Goal: Task Accomplishment & Management: Use online tool/utility

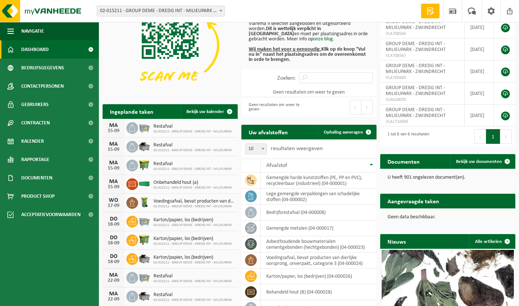
scroll to position [92, 0]
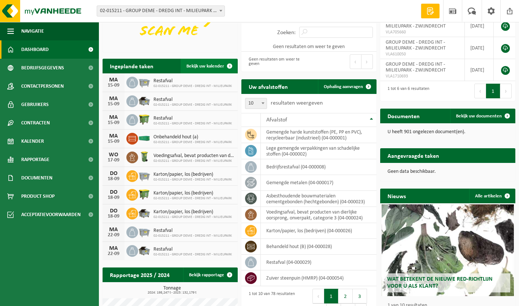
click at [204, 68] on span "Bekijk uw kalender" at bounding box center [206, 66] width 38 height 5
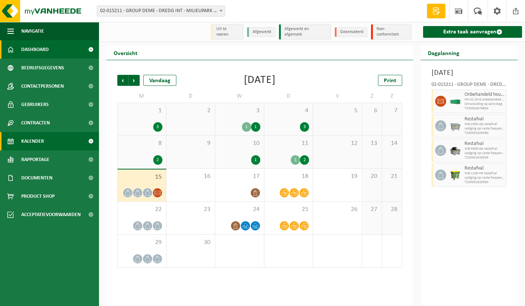
click at [43, 47] on span "Dashboard" at bounding box center [34, 49] width 27 height 18
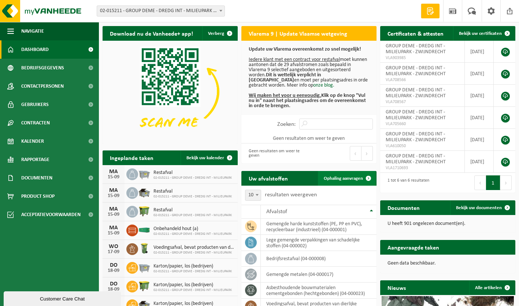
click at [345, 181] on link "Ophaling aanvragen" at bounding box center [347, 178] width 58 height 15
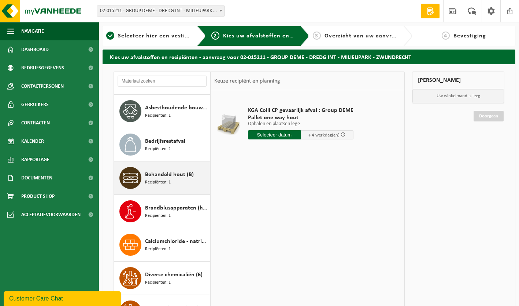
click at [169, 179] on span "Recipiënten: 1" at bounding box center [158, 182] width 26 height 7
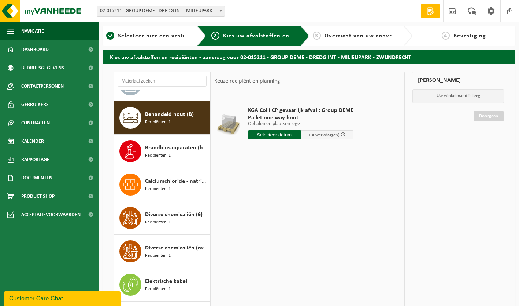
scroll to position [300, 0]
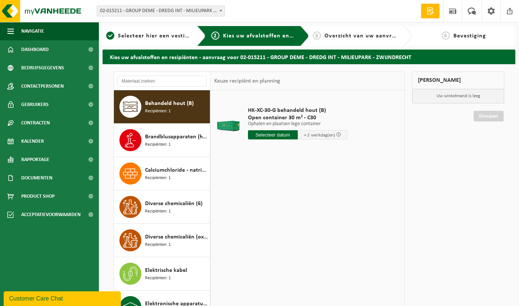
click at [281, 133] on input "text" at bounding box center [273, 134] width 50 height 9
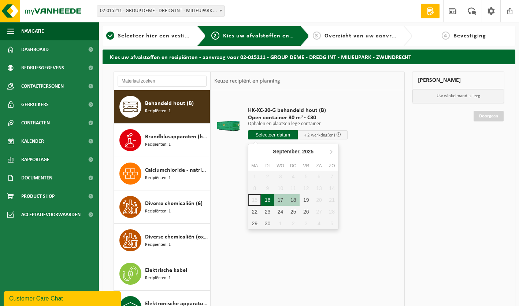
click at [268, 196] on div "16" at bounding box center [267, 200] width 13 height 12
type input "Van 2025-09-16"
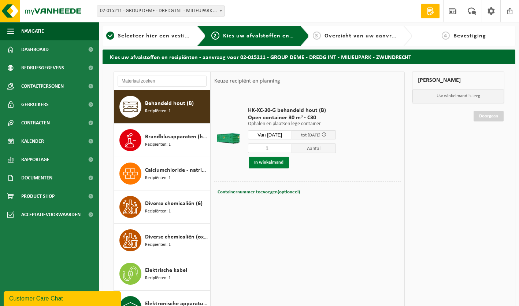
click at [275, 159] on button "In winkelmand" at bounding box center [269, 162] width 40 height 12
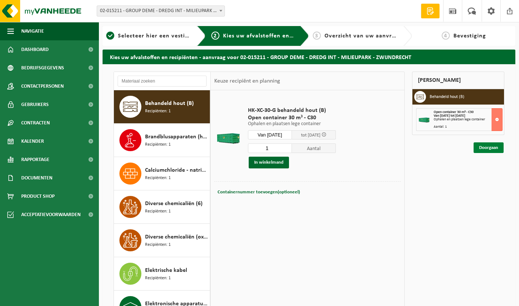
click at [492, 150] on link "Doorgaan" at bounding box center [489, 147] width 30 height 11
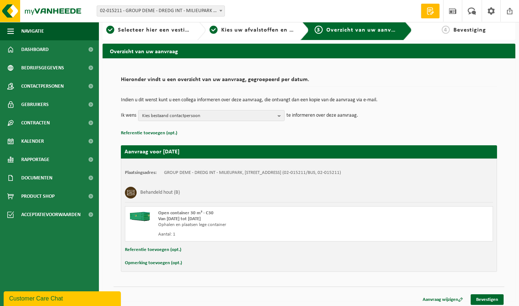
scroll to position [9, 0]
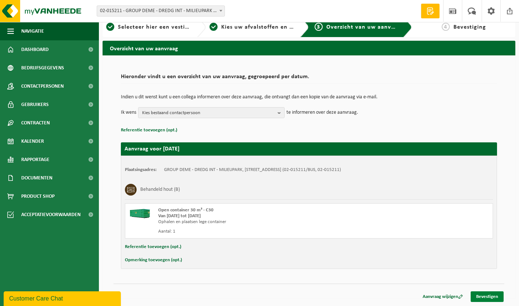
click at [495, 295] on link "Bevestigen" at bounding box center [487, 296] width 33 height 11
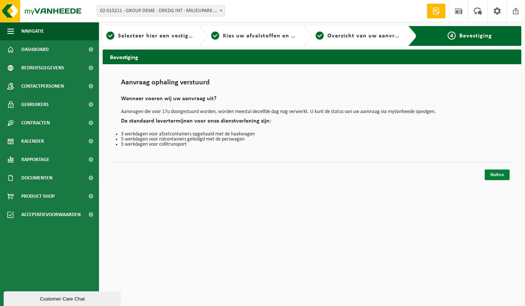
click at [504, 174] on link "Sluiten" at bounding box center [496, 174] width 25 height 11
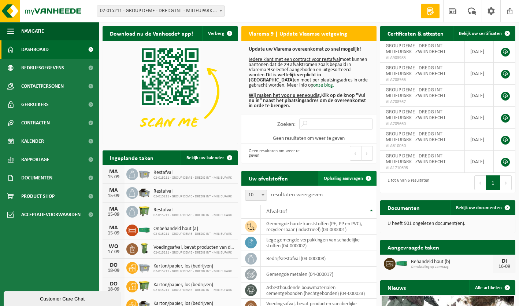
click at [342, 180] on span "Ophaling aanvragen" at bounding box center [343, 178] width 39 height 5
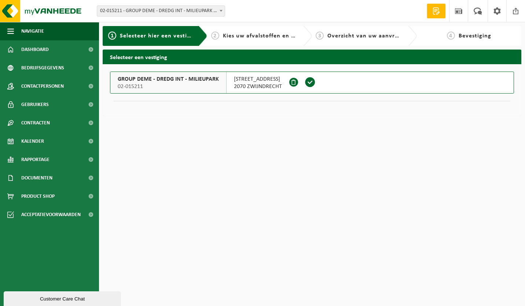
click at [365, 88] on button "GROUP DEME - DREDG INT - MILIEUPARK 02-015211 SCHELDEDIJK 30 2070 ZWIJNDRECHT" at bounding box center [312, 82] width 404 height 22
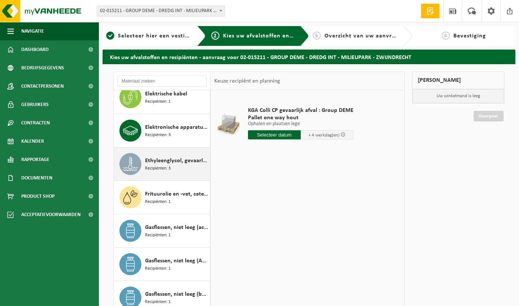
click at [165, 164] on span "Ethyleenglycol, gevaarlijk in 200l" at bounding box center [176, 160] width 63 height 9
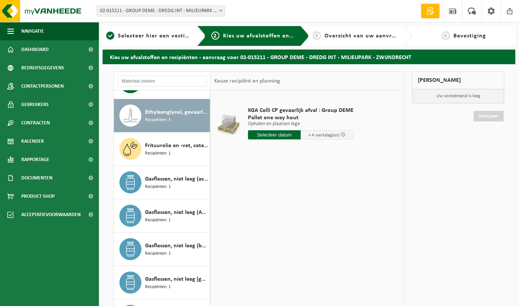
scroll to position [534, 0]
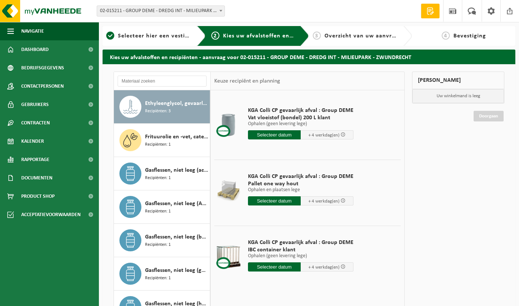
click at [280, 202] on input "text" at bounding box center [274, 200] width 53 height 9
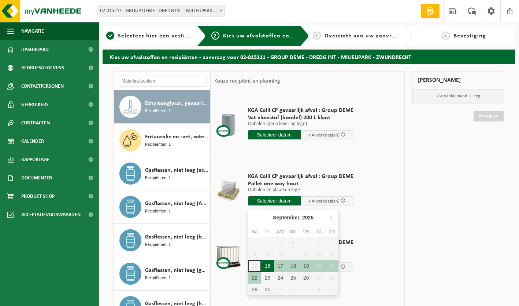
click at [270, 267] on div "16" at bounding box center [267, 266] width 13 height 12
type input "Van 2025-09-16"
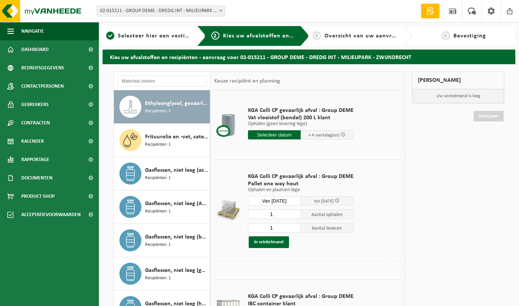
drag, startPoint x: 279, startPoint y: 228, endPoint x: 262, endPoint y: 229, distance: 16.9
click at [262, 229] on input "1" at bounding box center [274, 228] width 53 height 10
type input "0"
click at [273, 241] on button "In winkelmand" at bounding box center [269, 242] width 40 height 12
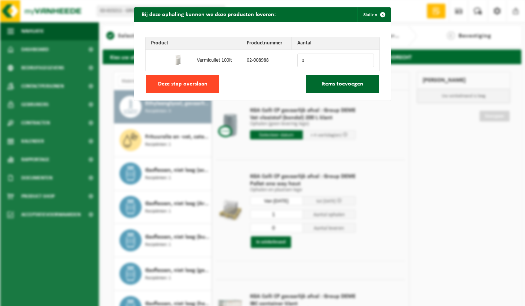
click at [183, 88] on button "Deze stap overslaan" at bounding box center [182, 84] width 73 height 18
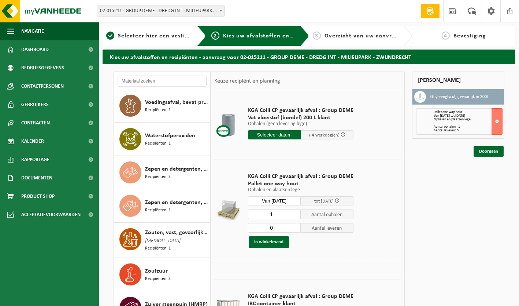
scroll to position [2315, 0]
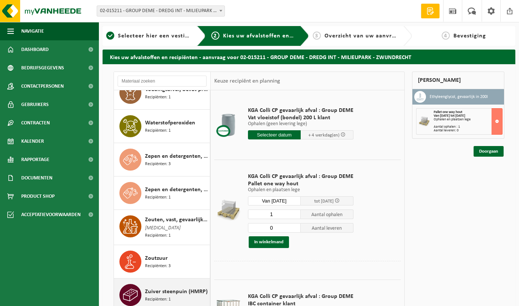
click at [173, 289] on span "Zuiver steenpuin (HMRP)" at bounding box center [176, 291] width 63 height 9
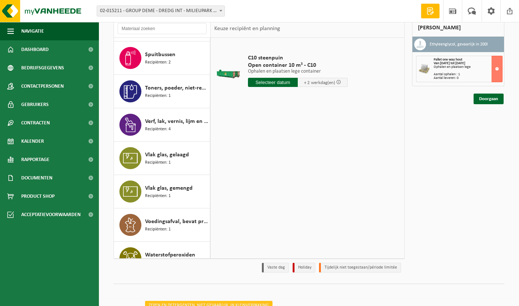
scroll to position [2114, 0]
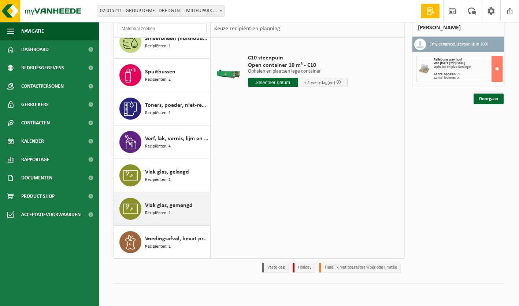
click at [167, 207] on span "Vlak glas, gemengd" at bounding box center [169, 205] width 48 height 9
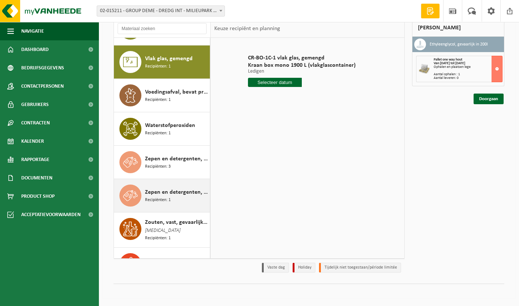
scroll to position [2204, 0]
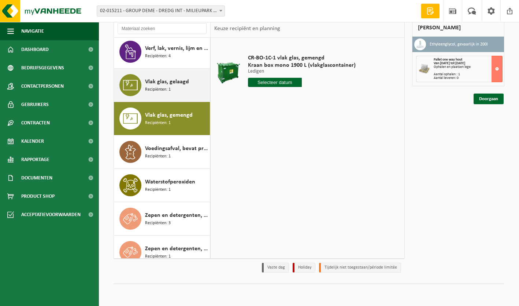
click at [170, 85] on span "Vlak glas, gelaagd" at bounding box center [167, 81] width 44 height 9
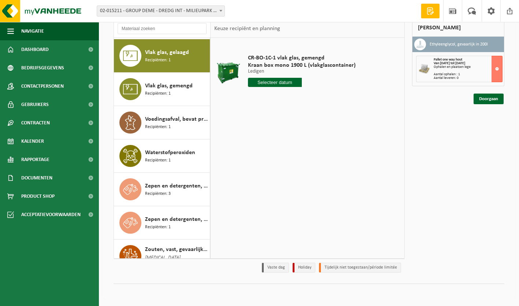
scroll to position [2234, 0]
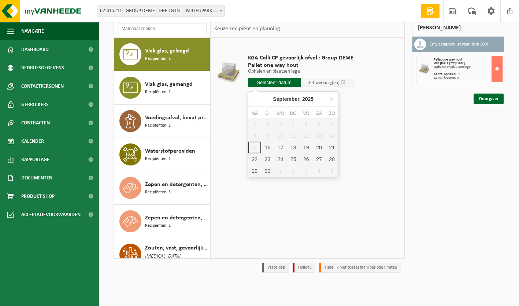
click at [268, 84] on input "text" at bounding box center [274, 82] width 53 height 9
click at [266, 147] on div "16" at bounding box center [267, 147] width 13 height 12
type input "Van 2025-09-16"
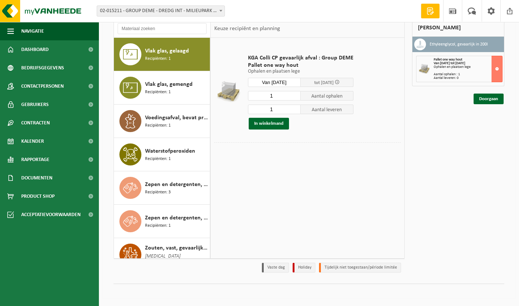
drag, startPoint x: 278, startPoint y: 109, endPoint x: 257, endPoint y: 110, distance: 20.9
click at [257, 110] on input "1" at bounding box center [274, 109] width 53 height 10
click at [151, 90] on span "Recipiënten: 1" at bounding box center [158, 92] width 26 height 7
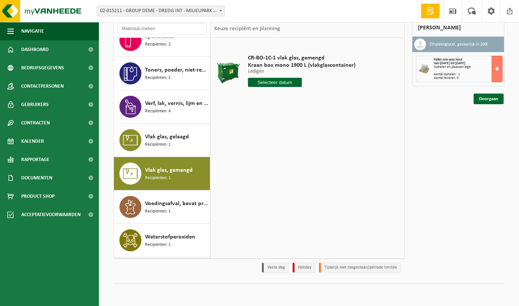
scroll to position [2130, 0]
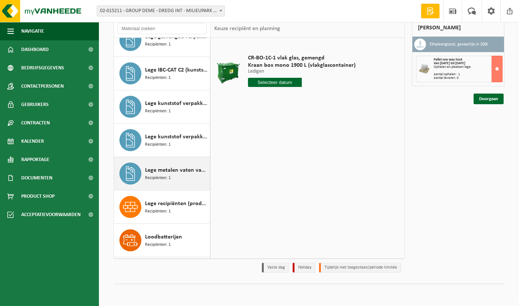
click at [169, 176] on span "Recipiënten: 1" at bounding box center [158, 177] width 26 height 7
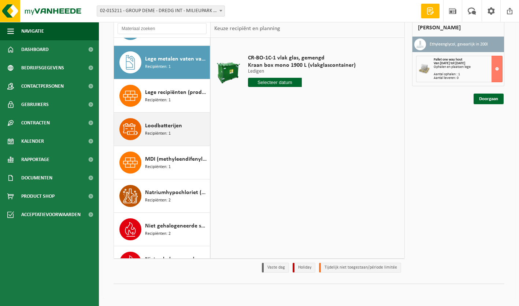
scroll to position [1434, 0]
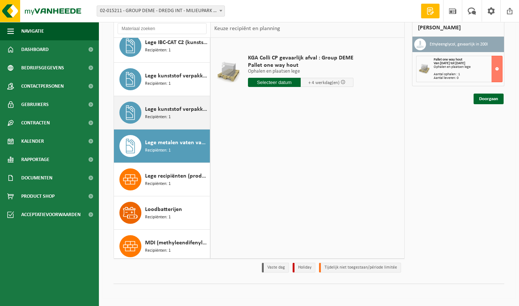
click at [162, 110] on span "Lege kunststof verpakkingen van olie" at bounding box center [176, 109] width 63 height 9
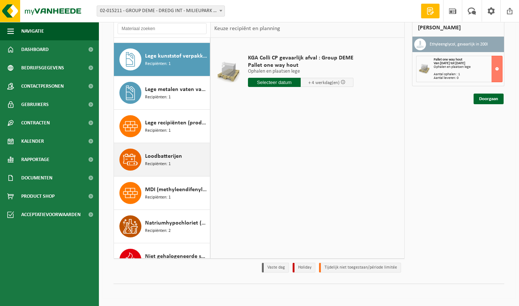
scroll to position [1401, 0]
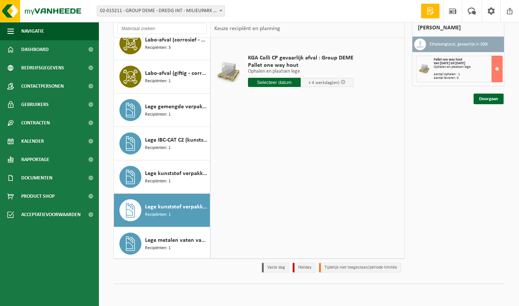
click at [165, 170] on span "Lege kunststof verpakkingen van gevaarlijke stoffen" at bounding box center [176, 173] width 63 height 9
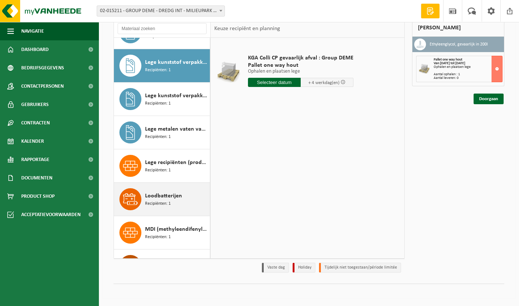
scroll to position [1367, 0]
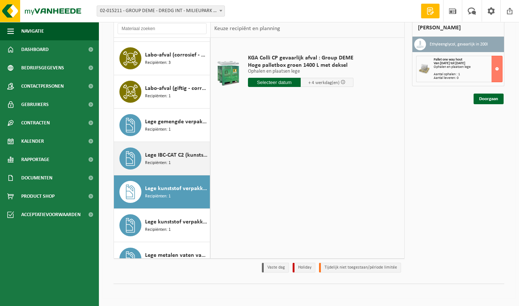
click at [166, 160] on span "Recipiënten: 1" at bounding box center [158, 162] width 26 height 7
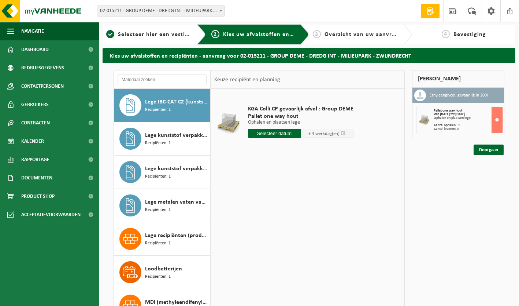
scroll to position [0, 0]
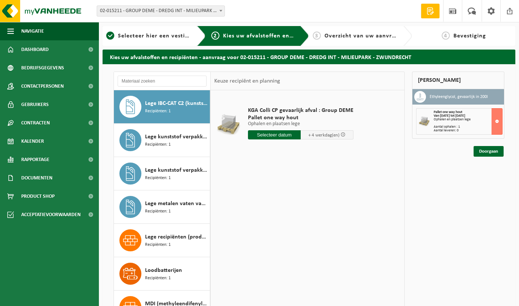
click at [274, 136] on input "text" at bounding box center [274, 134] width 53 height 9
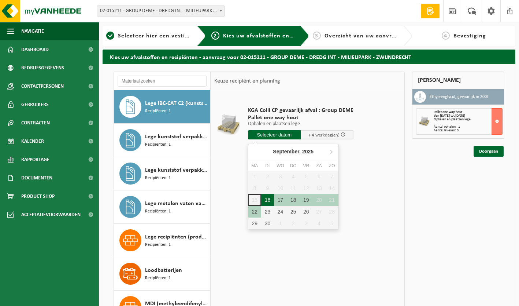
click at [264, 200] on div "16" at bounding box center [267, 200] width 13 height 12
type input "Van 2025-09-16"
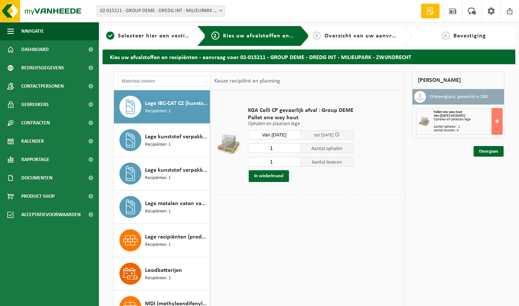
drag, startPoint x: 277, startPoint y: 162, endPoint x: 261, endPoint y: 163, distance: 16.5
click at [261, 163] on input "1" at bounding box center [274, 162] width 53 height 10
type input "0"
click at [269, 173] on button "In winkelmand" at bounding box center [269, 176] width 40 height 12
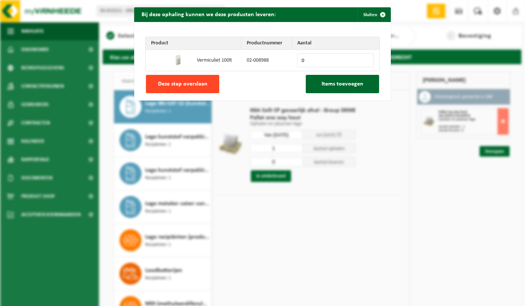
click at [187, 81] on span "Deze stap overslaan" at bounding box center [182, 84] width 49 height 6
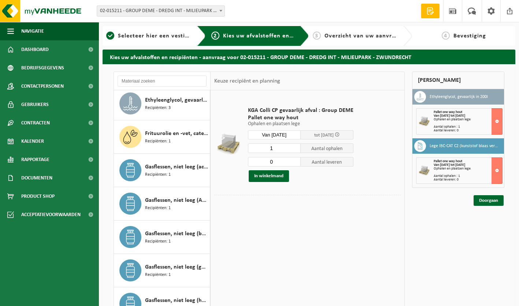
scroll to position [418, 0]
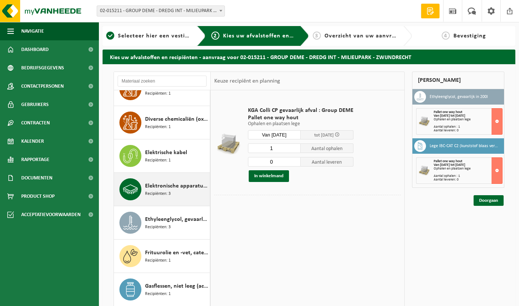
click at [179, 192] on div "Elektronische apparatuur - overige (OVE) Recipiënten: 3" at bounding box center [176, 189] width 63 height 22
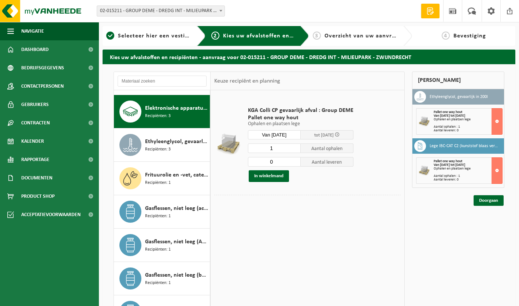
scroll to position [500, 0]
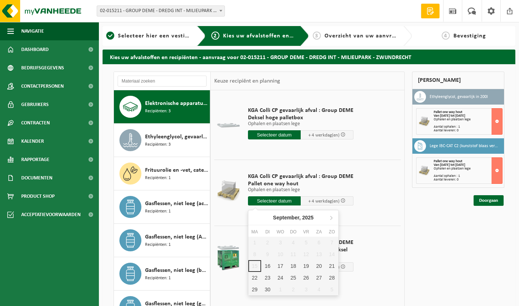
click at [276, 201] on input "text" at bounding box center [274, 200] width 53 height 9
click at [267, 267] on div "16" at bounding box center [267, 266] width 13 height 12
type input "Van 2025-09-16"
type input "2025-09-16"
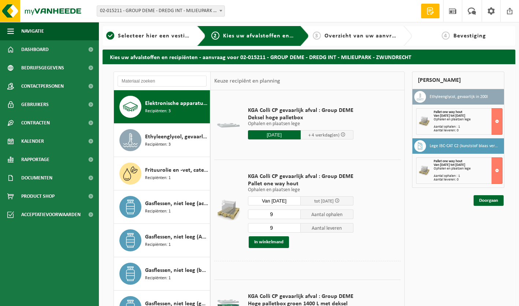
drag, startPoint x: 279, startPoint y: 215, endPoint x: 243, endPoint y: 217, distance: 36.7
click at [243, 217] on td "KGA Colli CP gevaarlijk afval : Group DEME Pallet one way hout Ophalen en plaat…" at bounding box center [322, 209] width 159 height 101
type input "1"
drag, startPoint x: 281, startPoint y: 228, endPoint x: 247, endPoint y: 229, distance: 34.5
click at [248, 229] on input "9" at bounding box center [274, 228] width 53 height 10
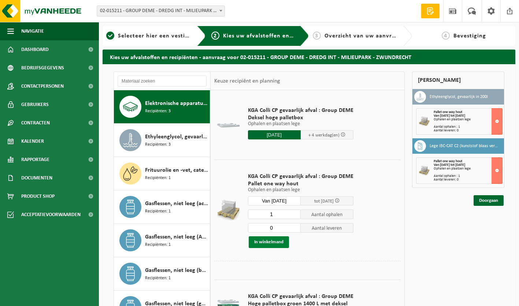
type input "0"
click at [269, 242] on button "In winkelmand" at bounding box center [269, 242] width 40 height 12
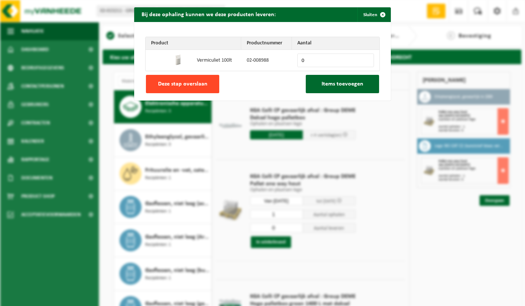
click at [186, 81] on span "Deze stap overslaan" at bounding box center [182, 84] width 49 height 6
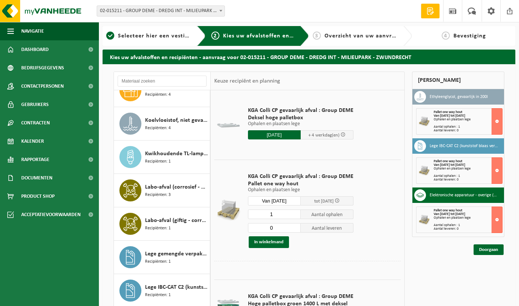
scroll to position [1151, 0]
click at [167, 191] on span "Recipiënten: 3" at bounding box center [158, 194] width 26 height 7
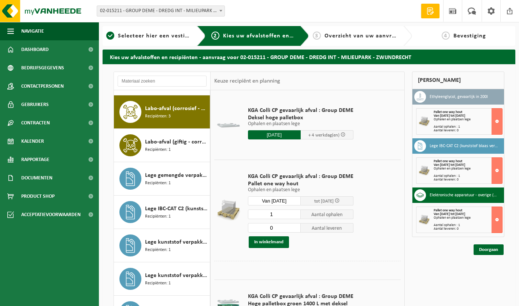
scroll to position [1234, 0]
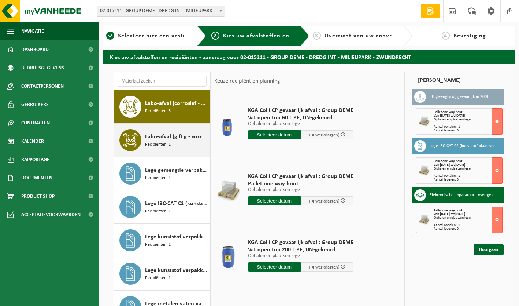
click at [175, 138] on span "Labo-afval (giftig - corrosief)" at bounding box center [176, 136] width 63 height 9
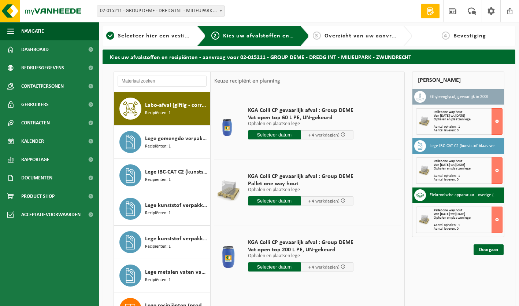
scroll to position [1267, 0]
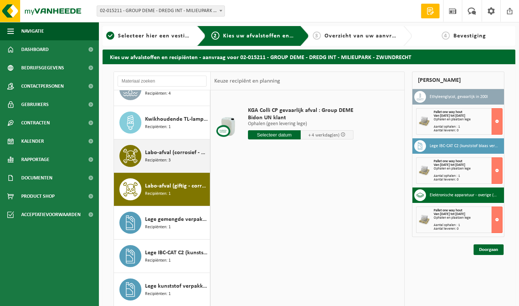
click at [162, 151] on span "Labo-afval (corrosief - ontvlambaar)" at bounding box center [176, 152] width 63 height 9
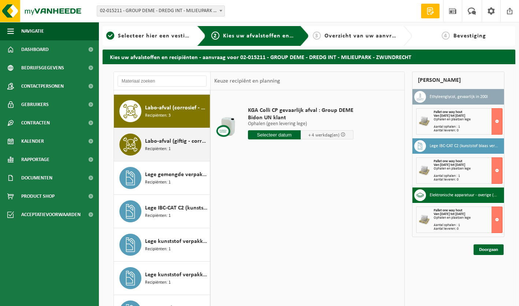
scroll to position [1234, 0]
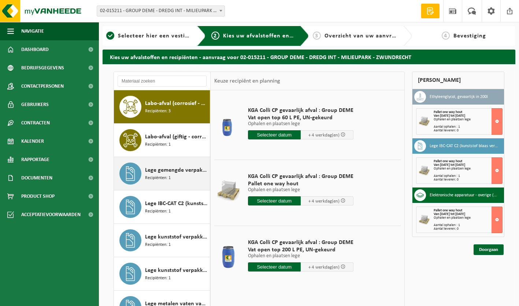
click at [174, 176] on div "Lege gemengde verpakkingen van schadelijke stoffen Recipiënten: 1" at bounding box center [176, 173] width 63 height 22
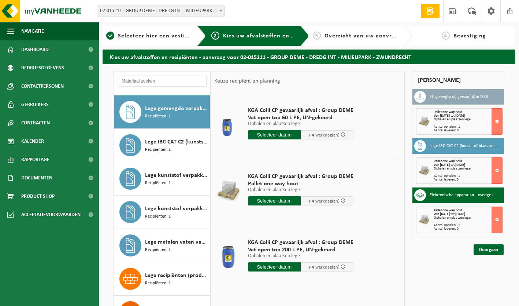
scroll to position [1301, 0]
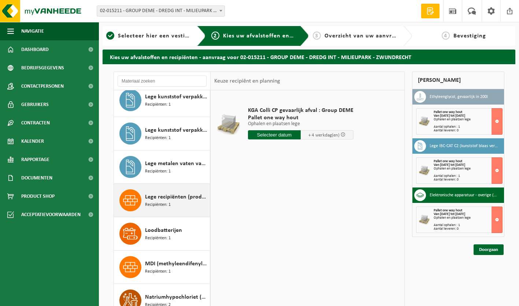
click at [168, 193] on span "Lege recipiënten (product)" at bounding box center [176, 196] width 63 height 9
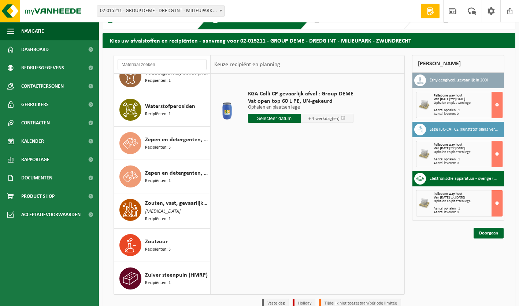
scroll to position [16, 0]
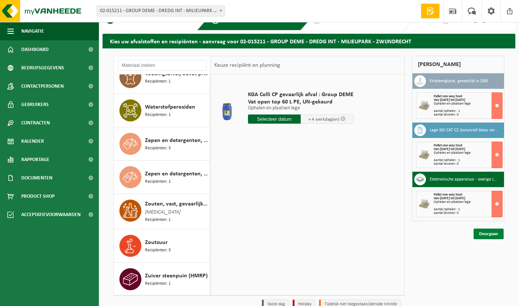
click at [486, 236] on link "Doorgaan" at bounding box center [489, 233] width 30 height 11
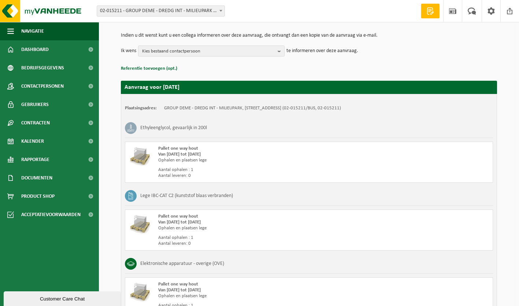
scroll to position [150, 0]
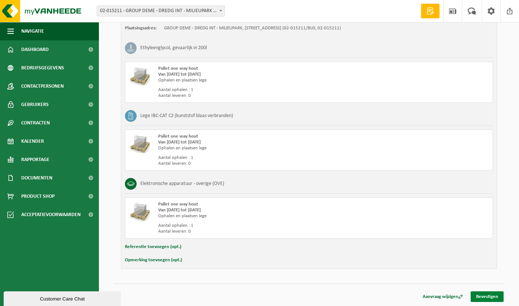
click at [490, 299] on link "Bevestigen" at bounding box center [487, 296] width 33 height 11
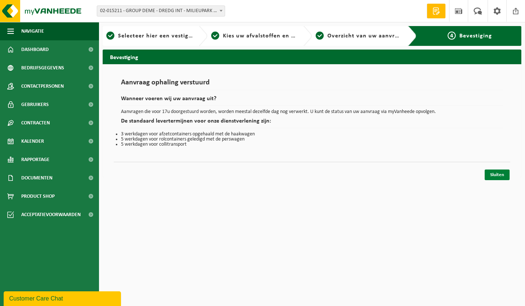
click at [493, 177] on link "Sluiten" at bounding box center [496, 174] width 25 height 11
